Goal: Task Accomplishment & Management: Use online tool/utility

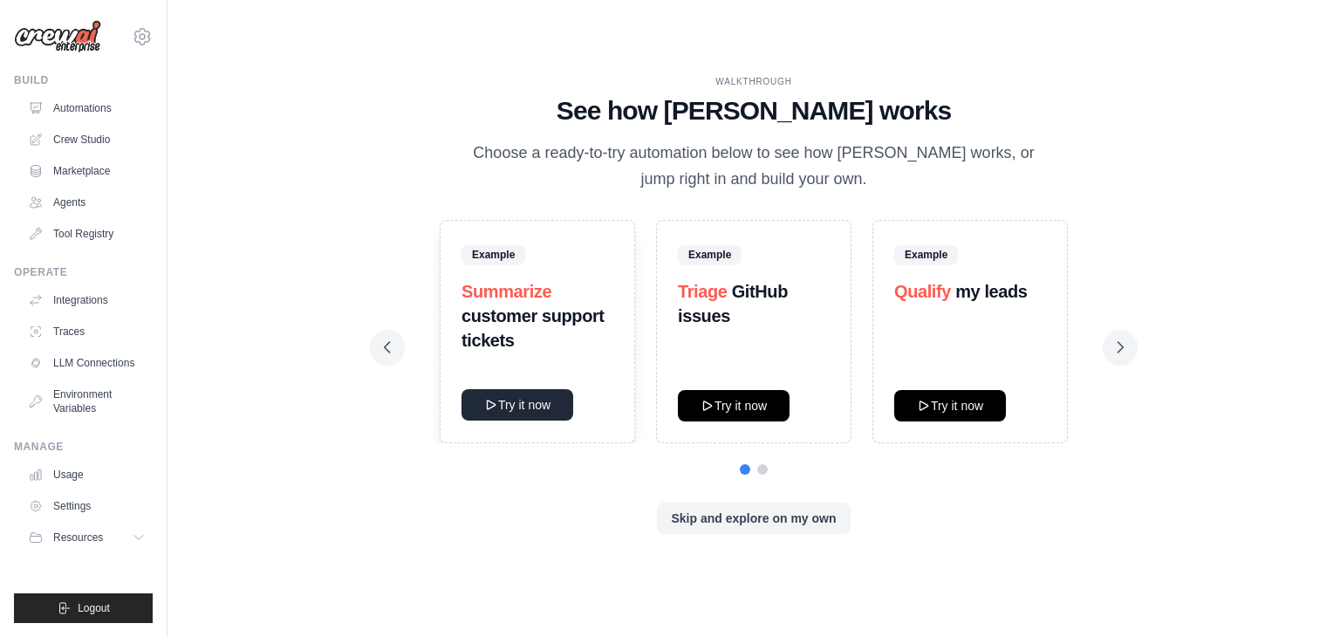
click at [516, 403] on button "Try it now" at bounding box center [517, 404] width 112 height 31
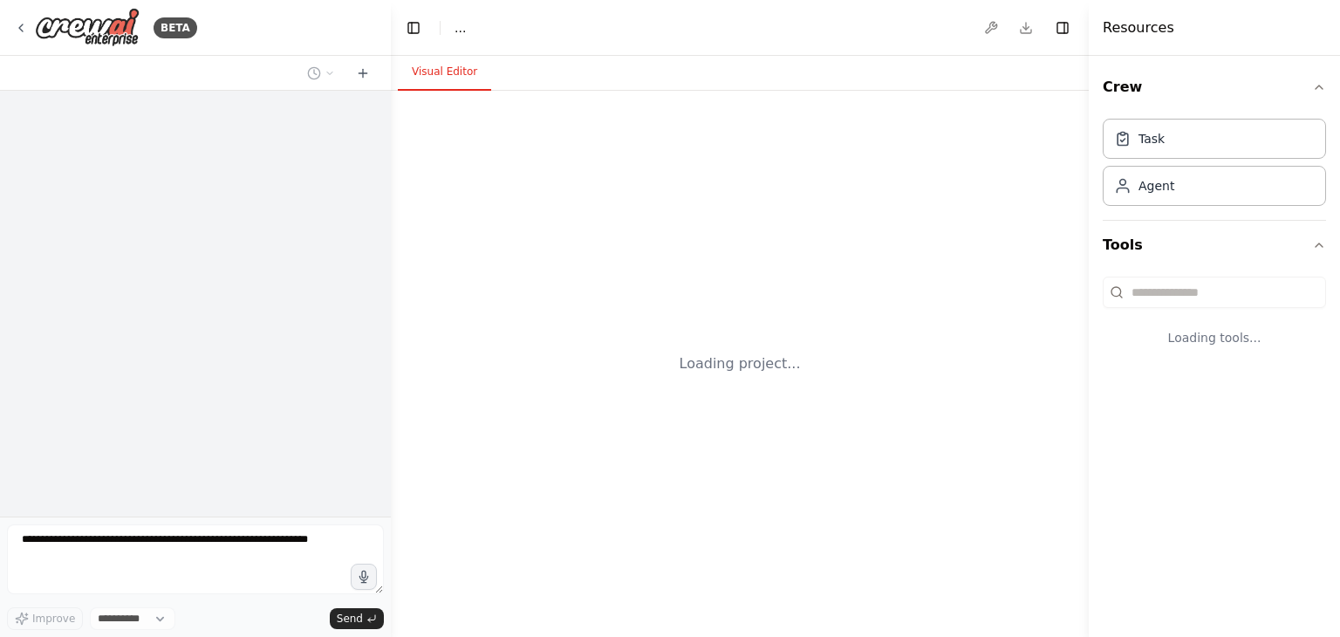
select select "****"
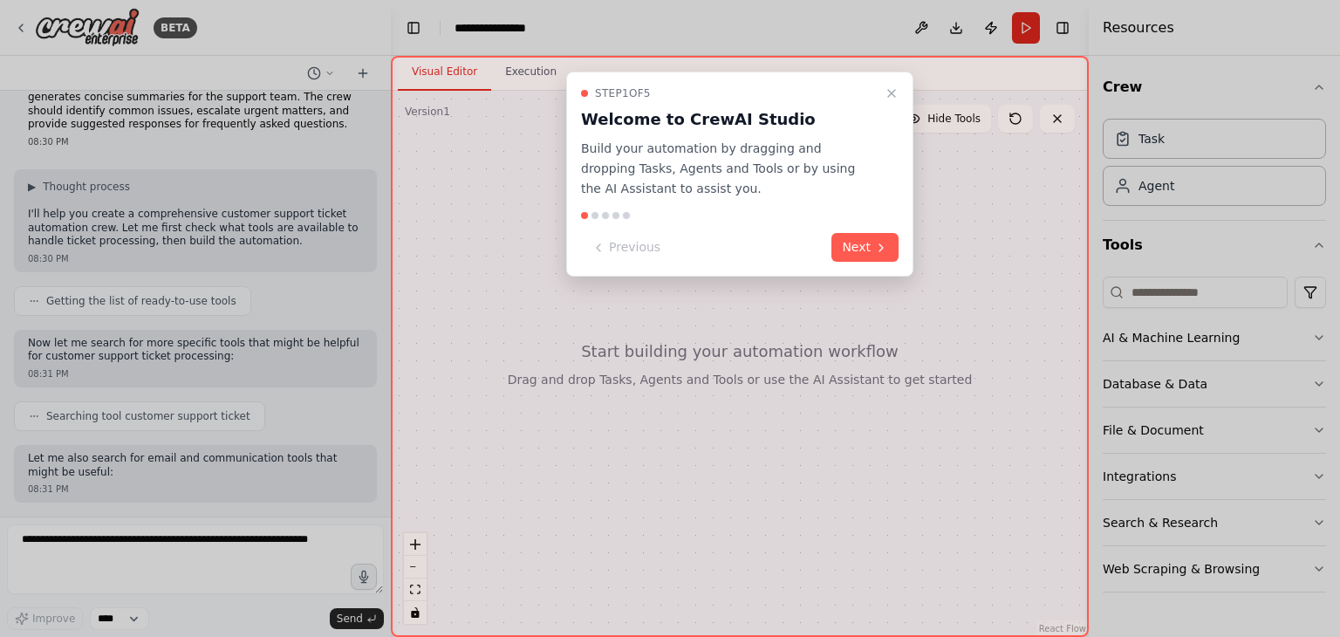
scroll to position [134, 0]
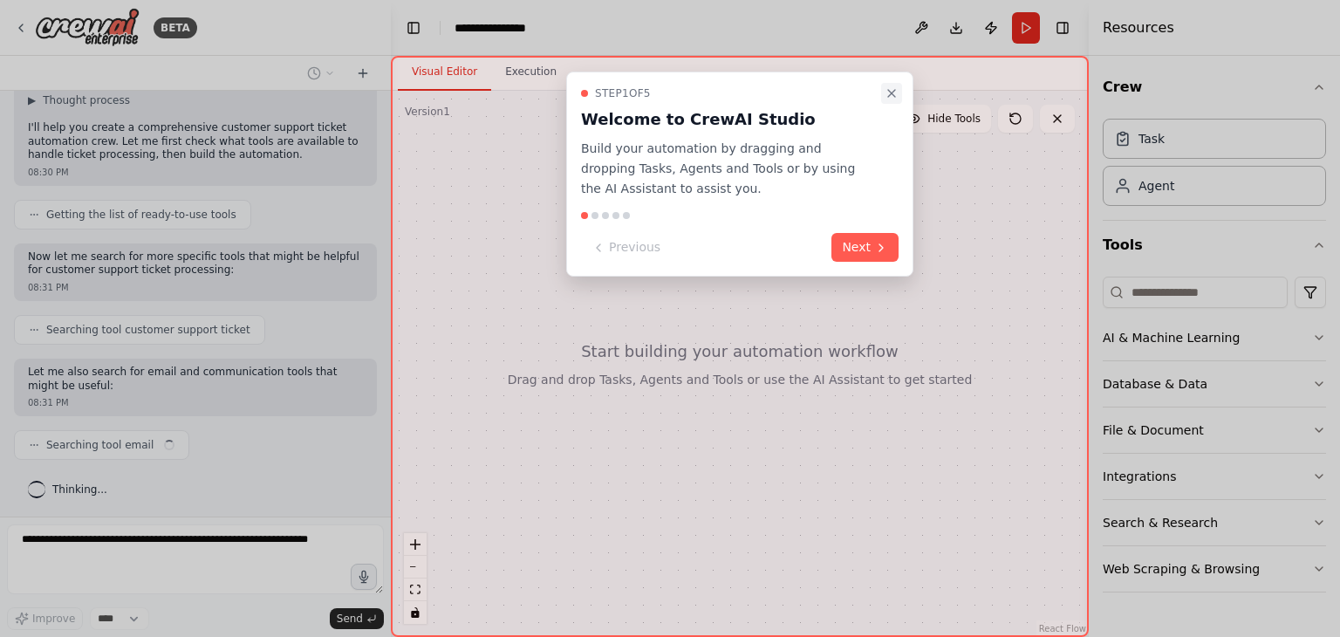
drag, startPoint x: 891, startPoint y: 90, endPoint x: 824, endPoint y: 115, distance: 71.8
click at [891, 92] on icon "Close walkthrough" at bounding box center [891, 93] width 14 height 14
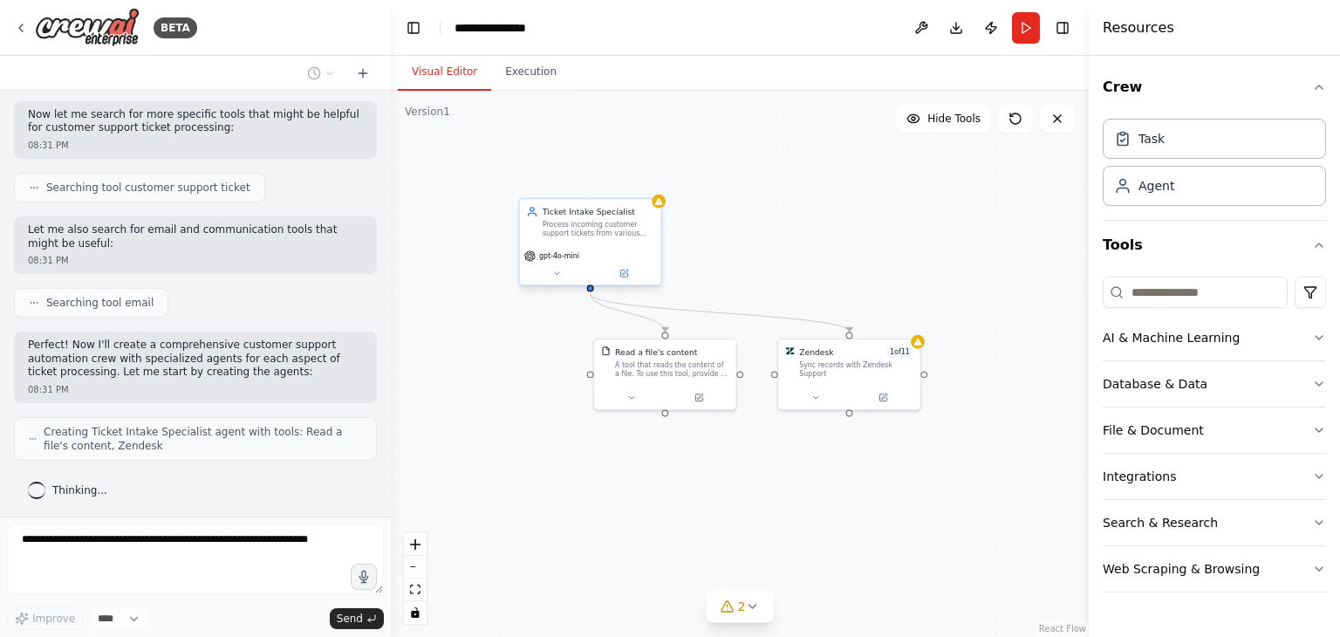
scroll to position [320, 0]
